Goal: Task Accomplishment & Management: Manage account settings

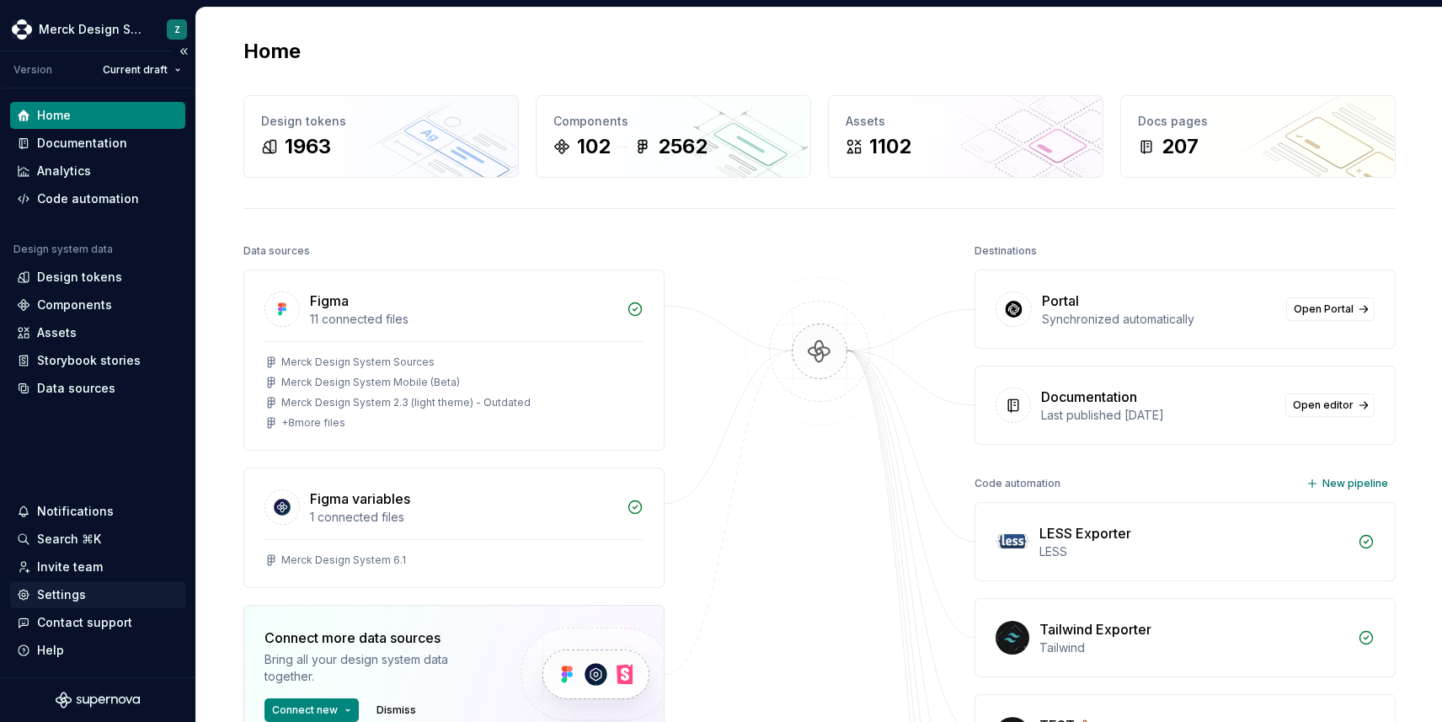
click at [45, 603] on div "Settings" at bounding box center [97, 594] width 175 height 27
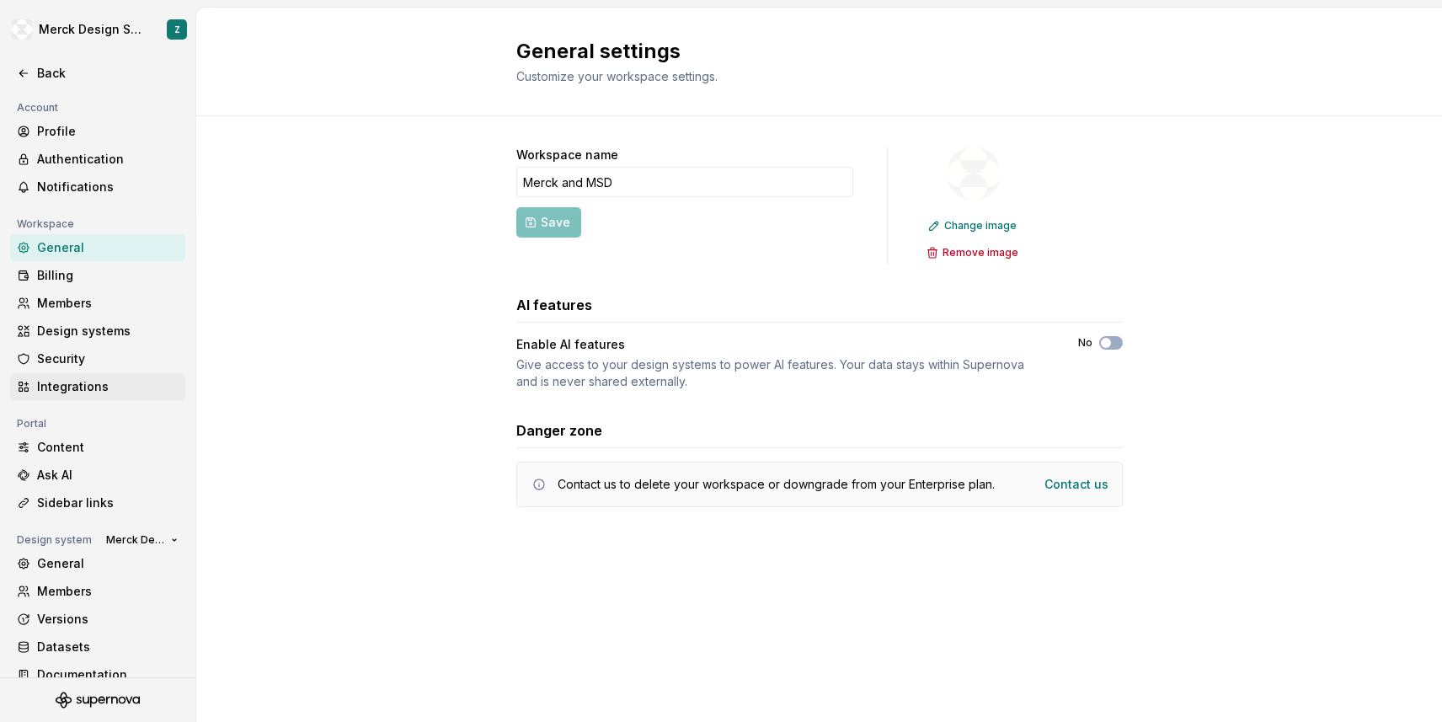
click at [94, 383] on div "Integrations" at bounding box center [108, 386] width 142 height 17
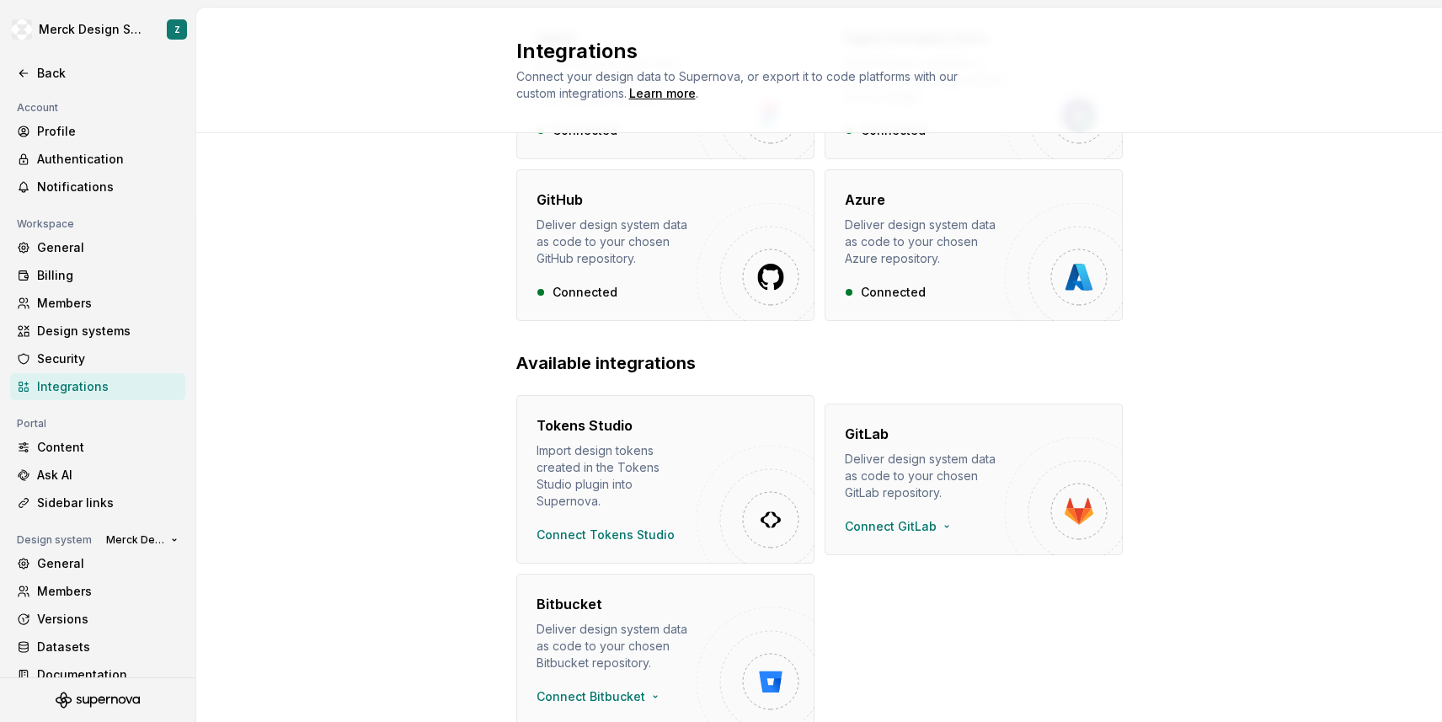
scroll to position [250, 0]
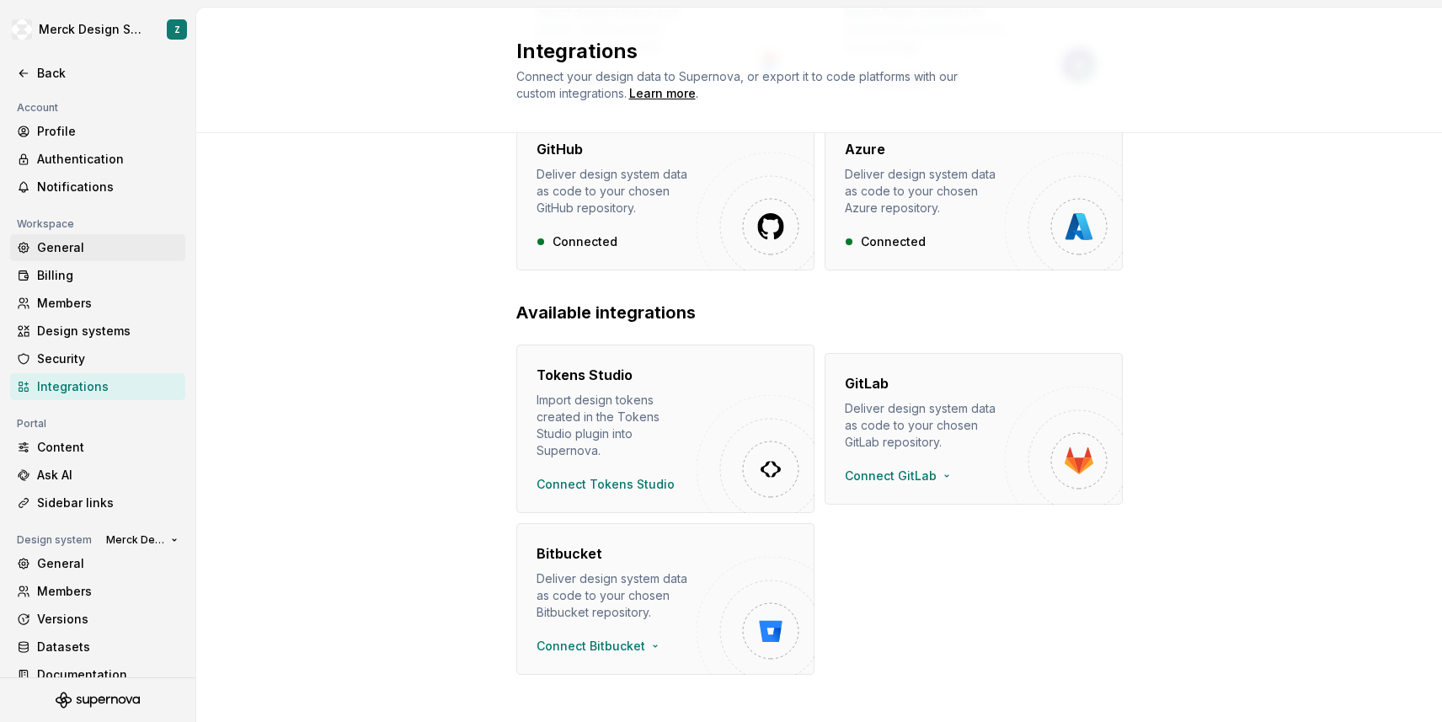
click at [93, 244] on div "General" at bounding box center [108, 247] width 142 height 17
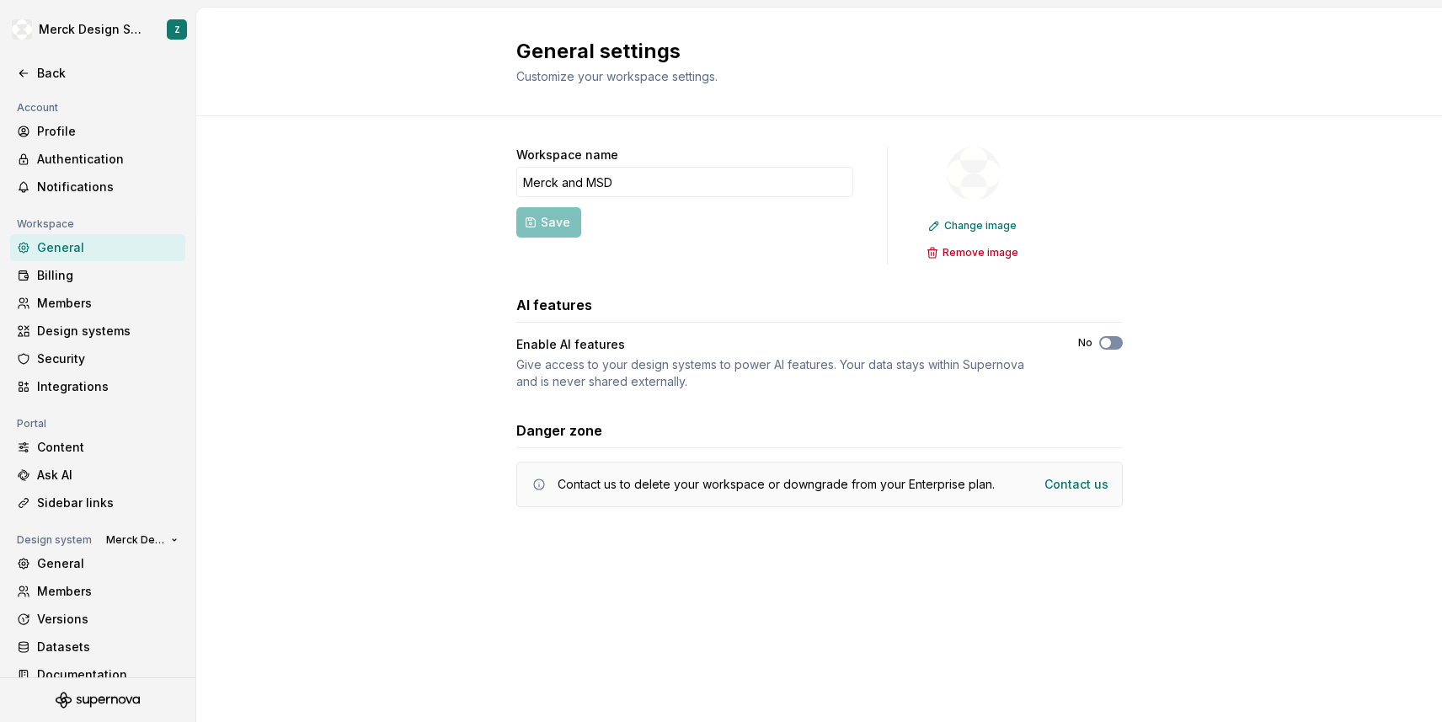
click at [1102, 343] on span "button" at bounding box center [1106, 343] width 10 height 10
click at [114, 454] on div "Content" at bounding box center [108, 447] width 142 height 17
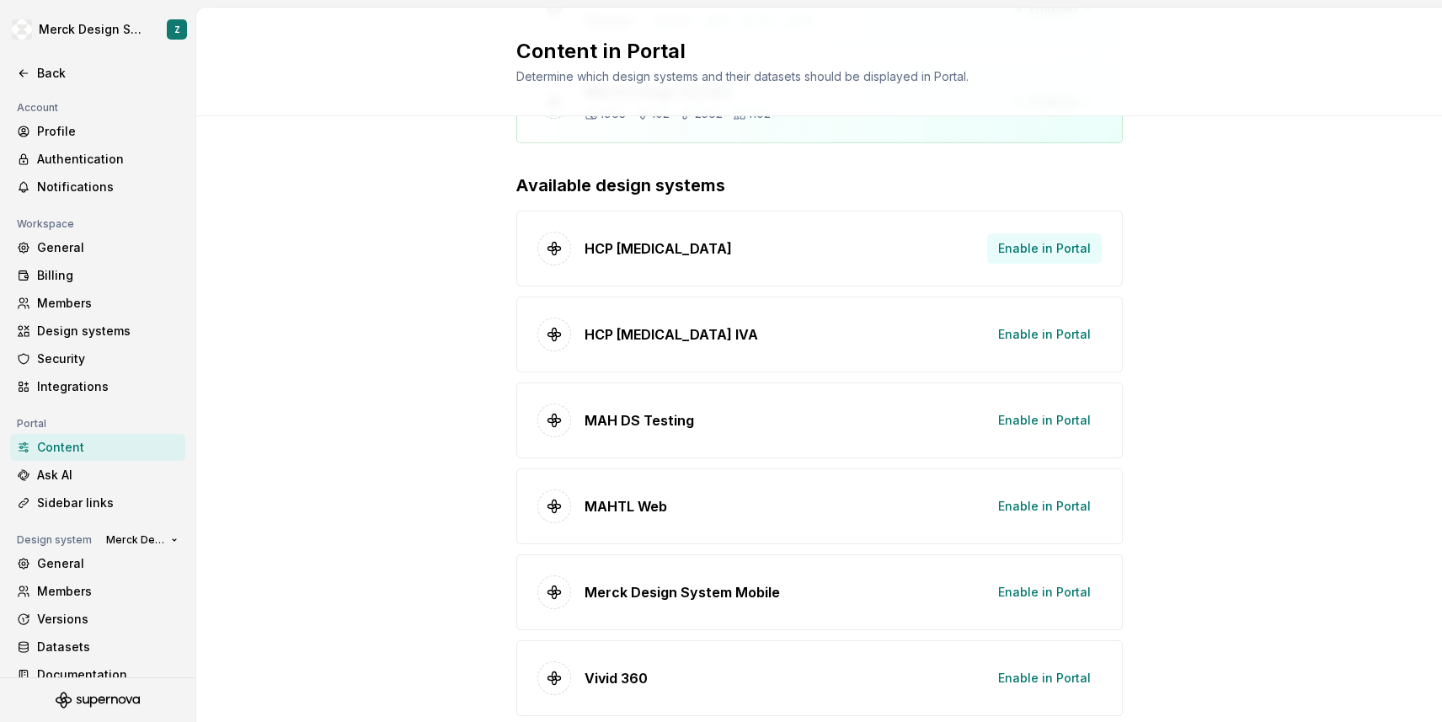
scroll to position [274, 0]
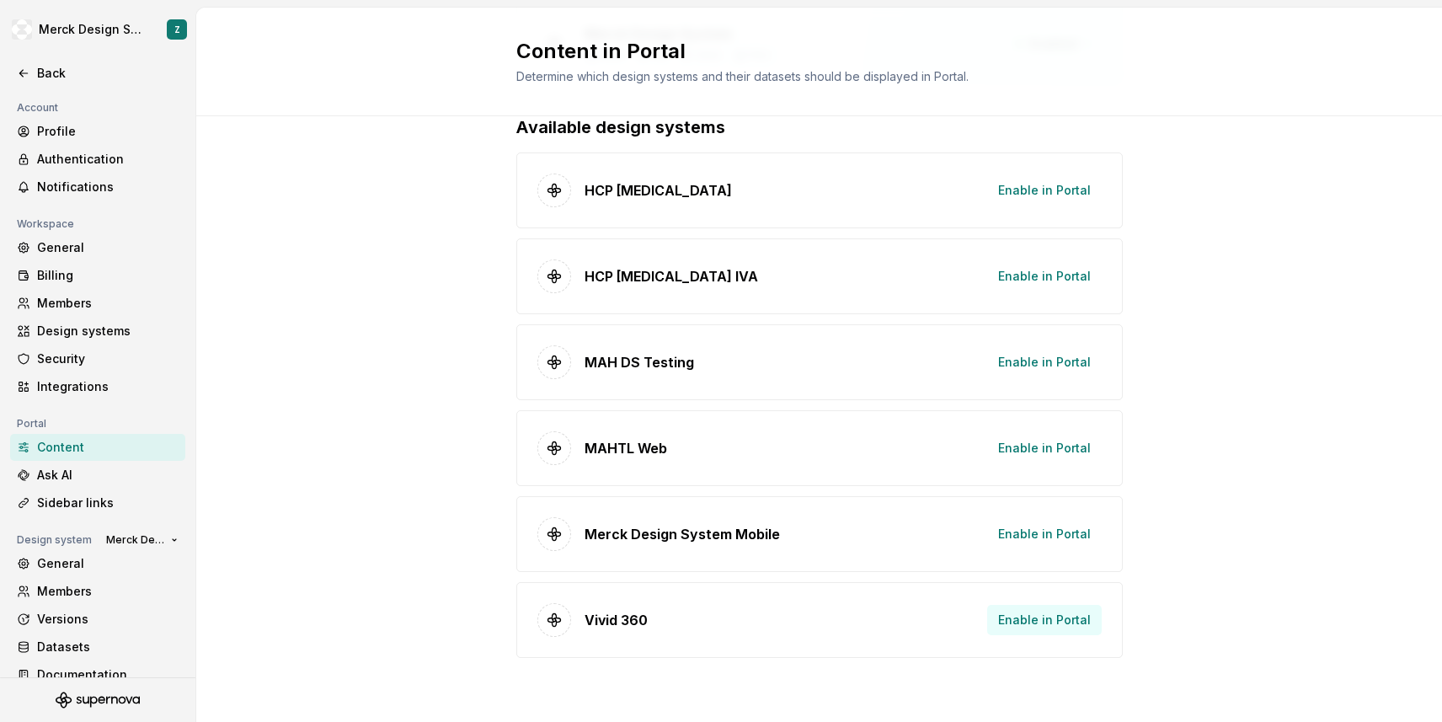
click at [1069, 618] on span "Enable in Portal" at bounding box center [1044, 620] width 93 height 17
click at [1078, 184] on span "Enable in Portal" at bounding box center [1044, 190] width 93 height 17
click at [1056, 271] on span "Enable in Portal" at bounding box center [1044, 276] width 93 height 17
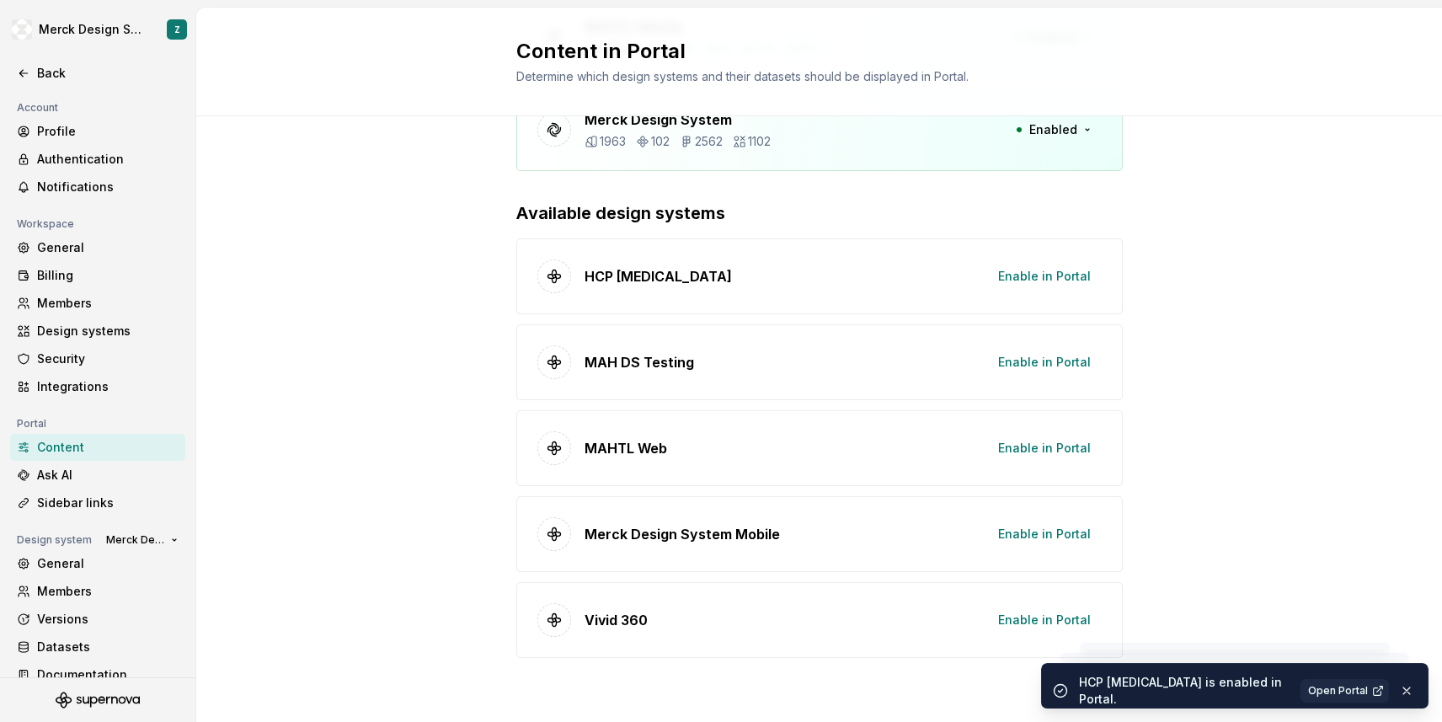
scroll to position [281, 0]
click at [1307, 415] on div "Enabled in Portal HCP [MEDICAL_DATA] IVA 304 65 Enabled MAHTL Mobile General [P…" at bounding box center [819, 279] width 1246 height 886
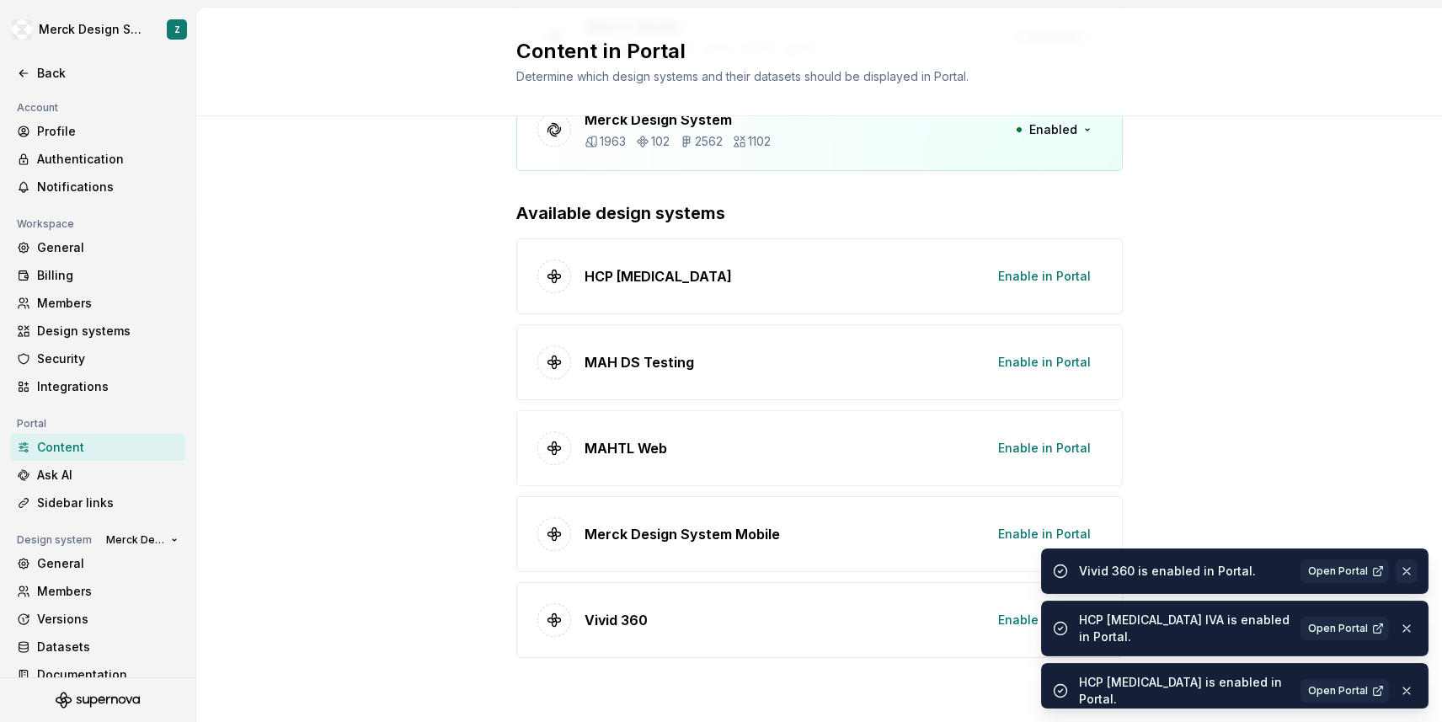
click at [1406, 569] on button "button" at bounding box center [1407, 571] width 22 height 24
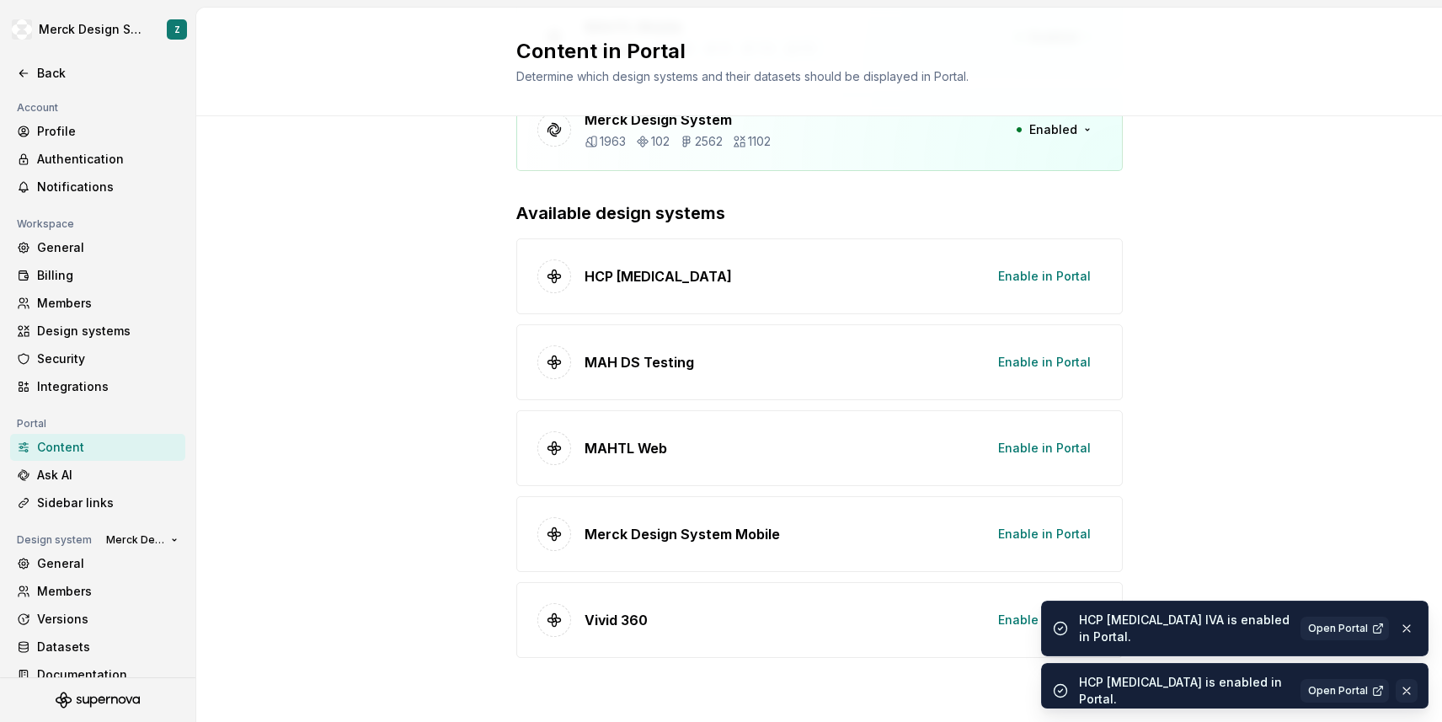
click at [1407, 688] on button "button" at bounding box center [1407, 691] width 22 height 24
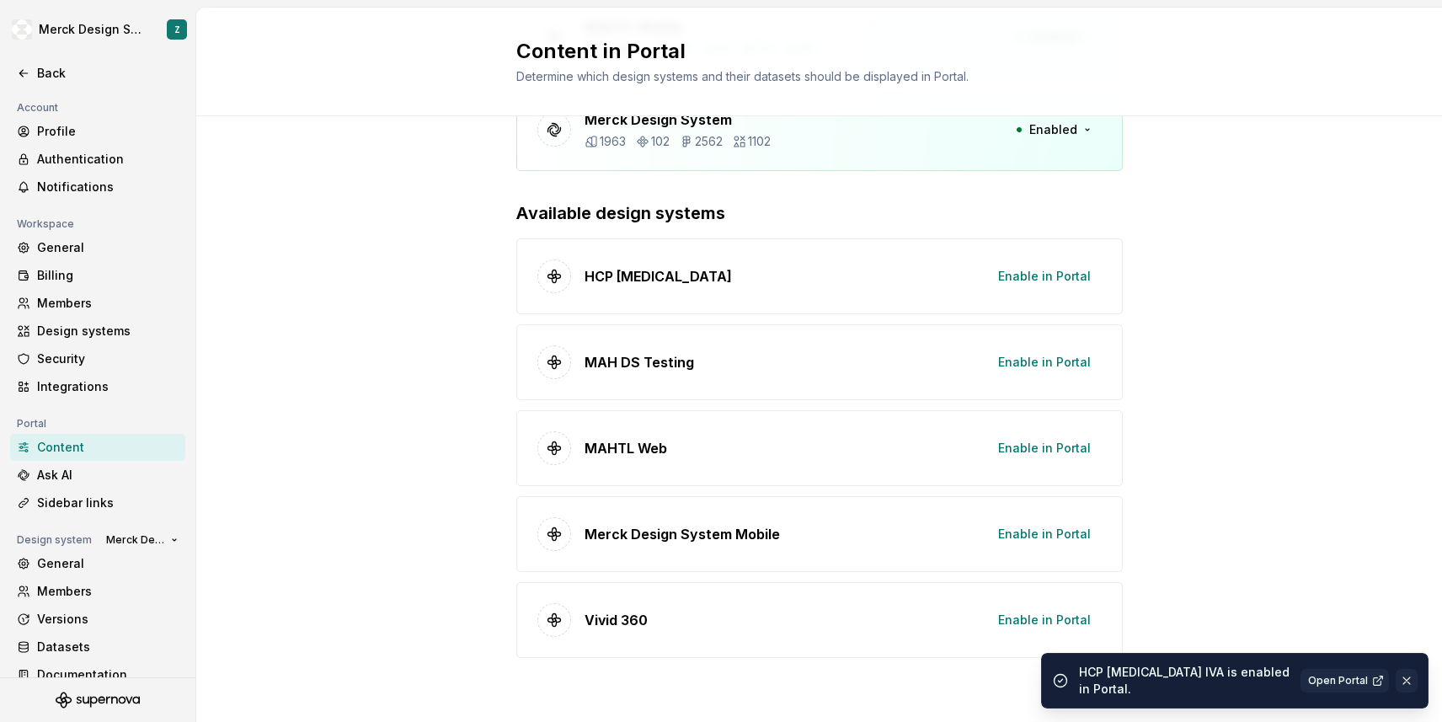
click at [1410, 685] on button "button" at bounding box center [1407, 681] width 22 height 24
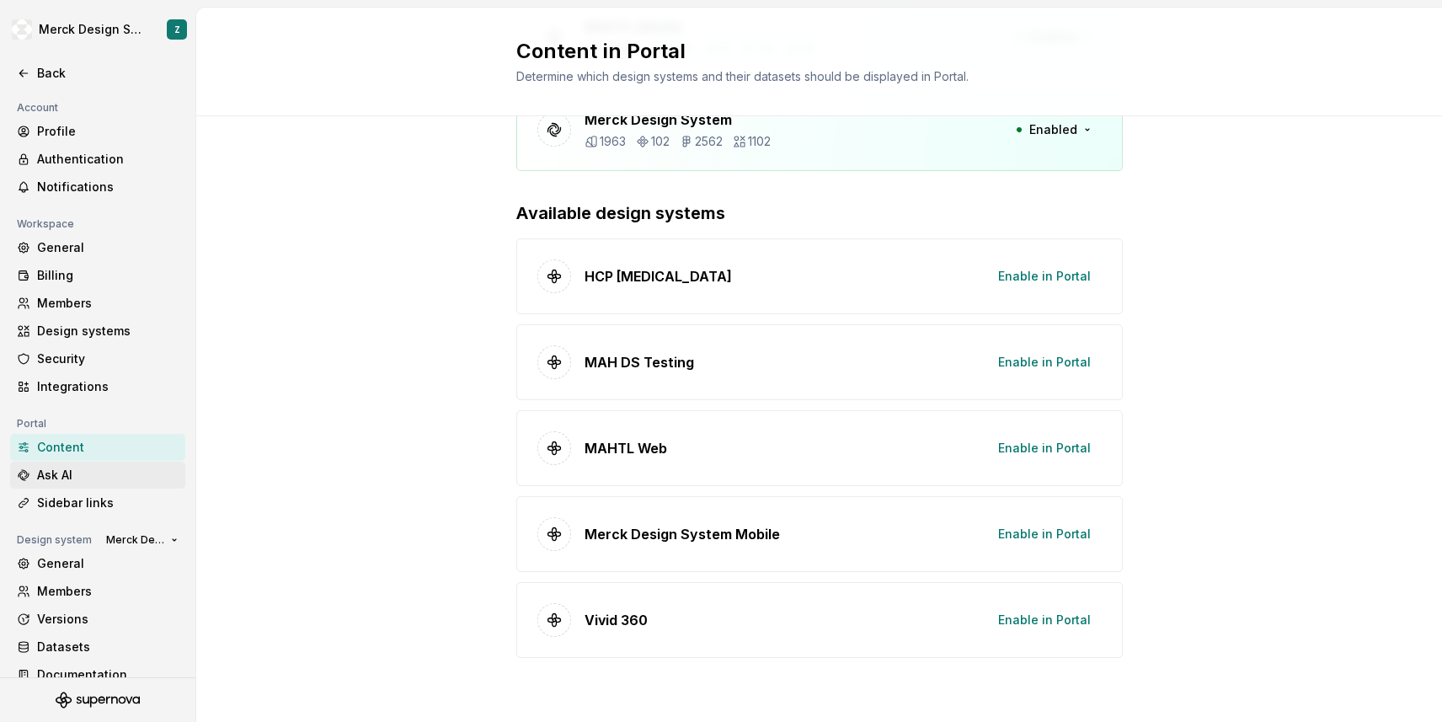
click at [72, 471] on div "Ask AI" at bounding box center [108, 475] width 142 height 17
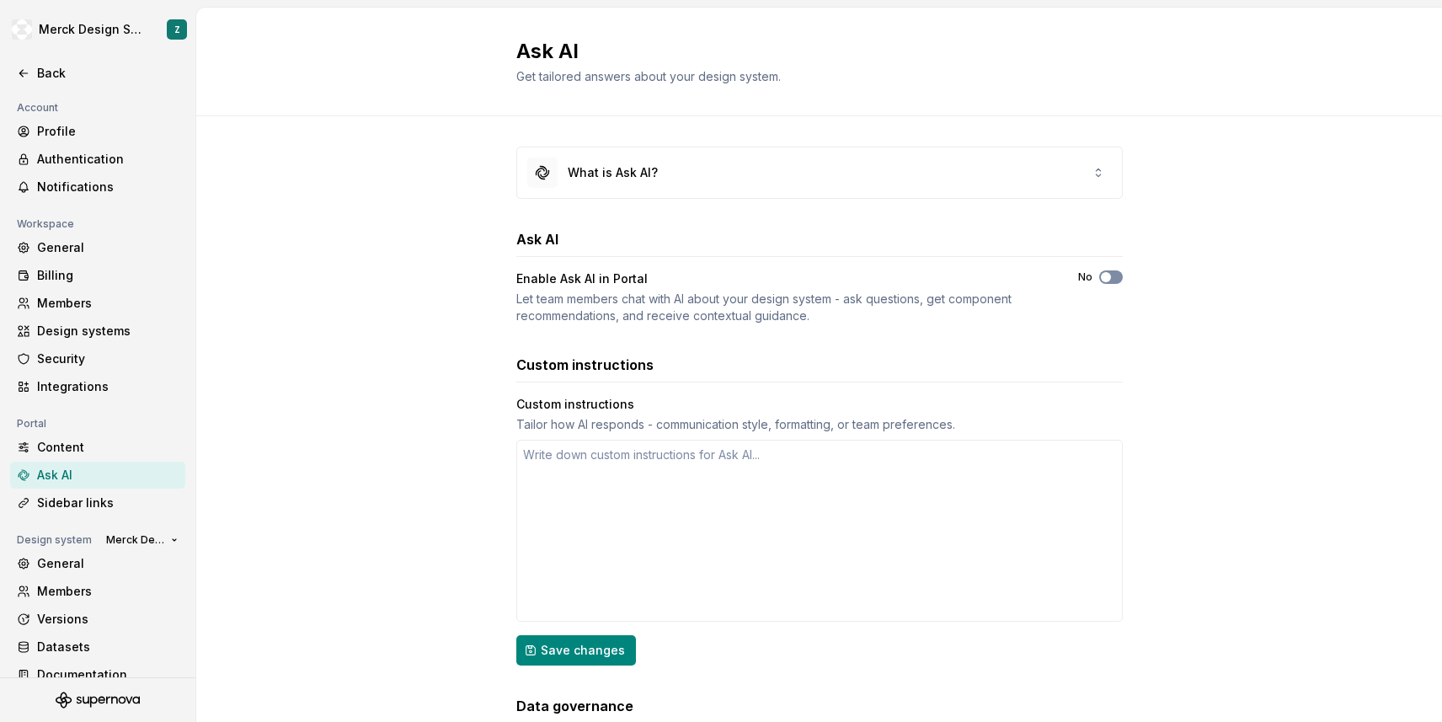
click at [1111, 281] on icon "button" at bounding box center [1106, 277] width 13 height 10
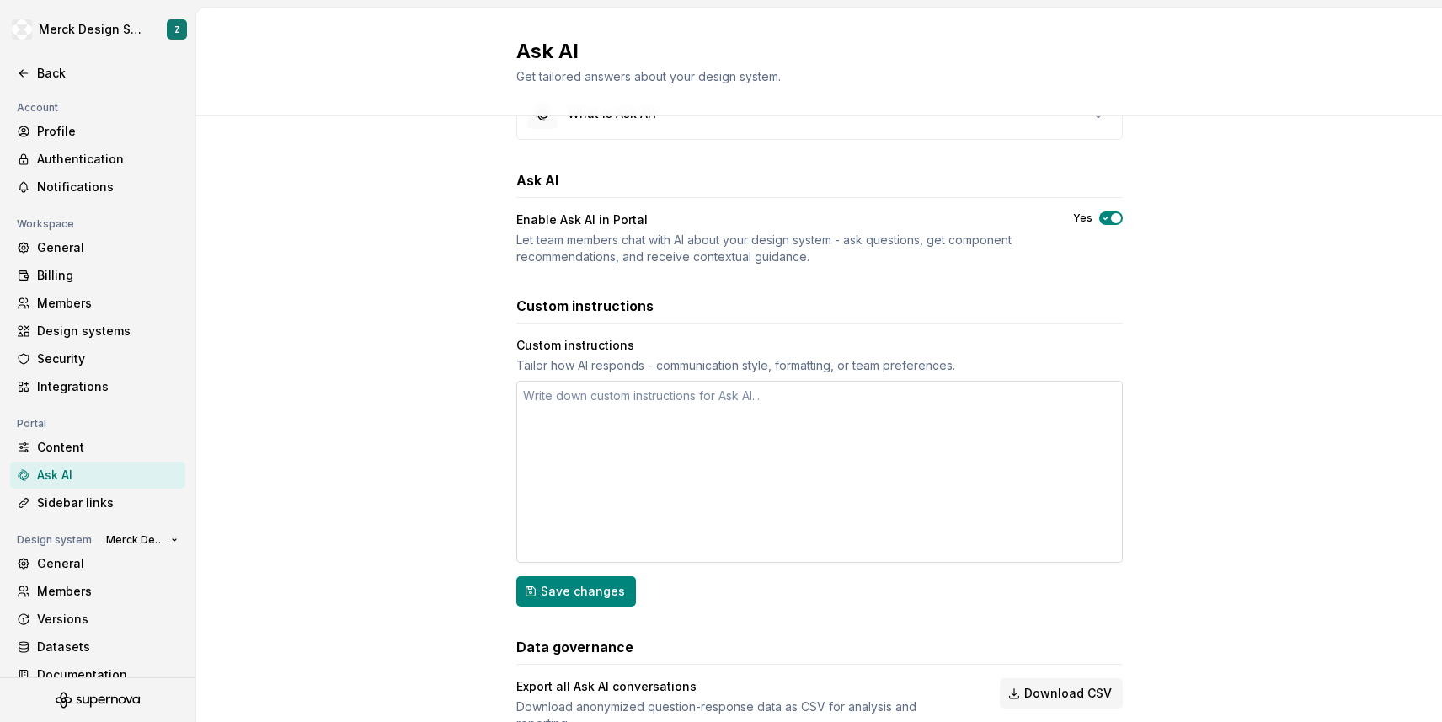
scroll to position [116, 0]
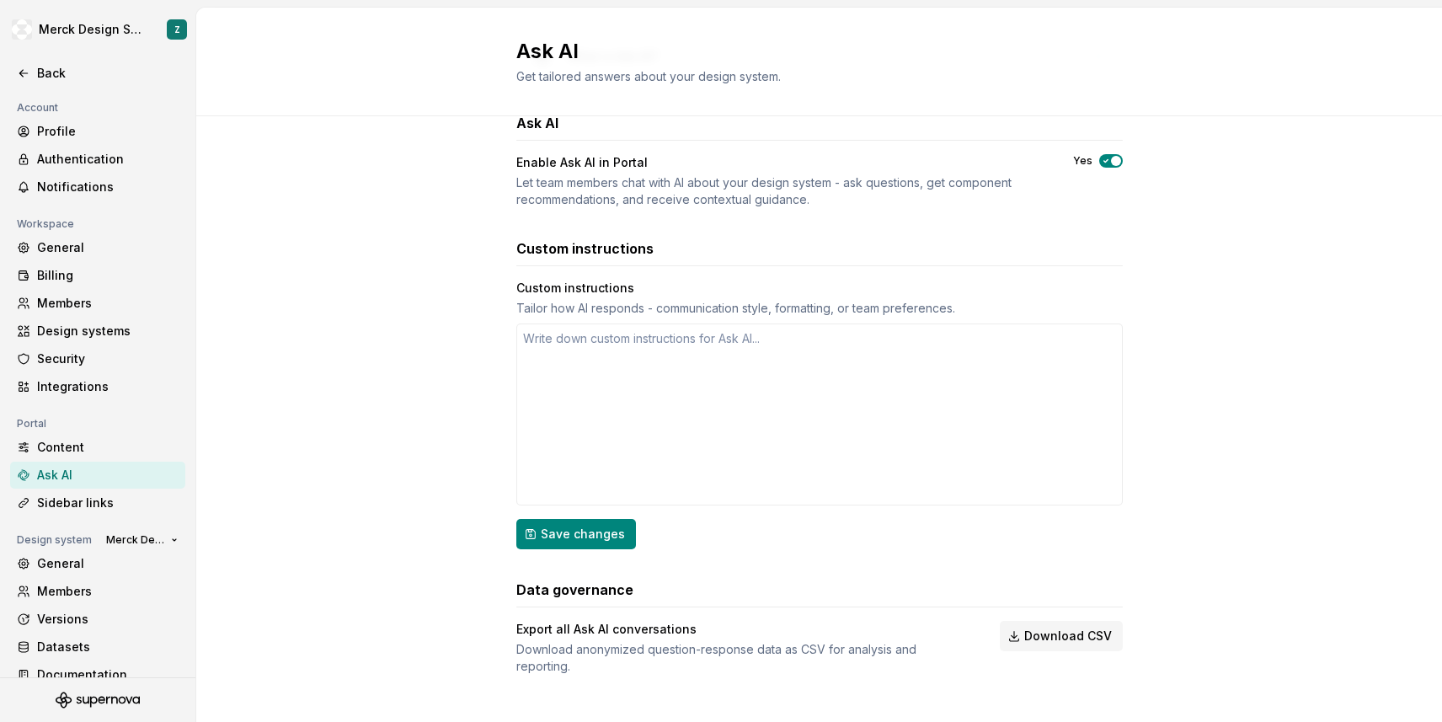
type textarea "*"
